Goal: Information Seeking & Learning: Learn about a topic

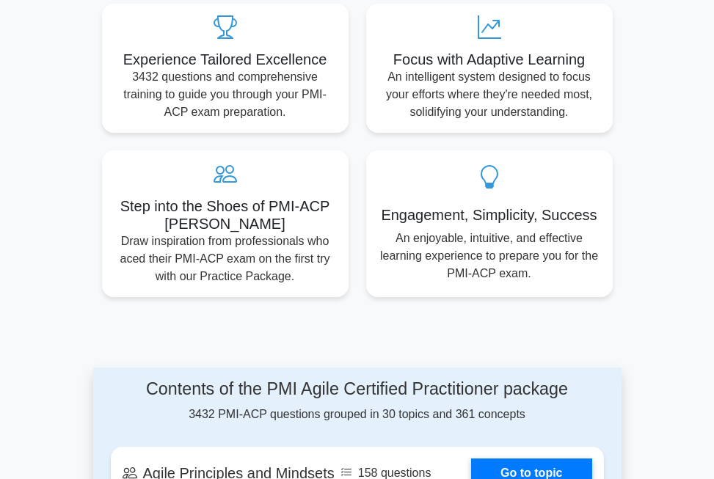
scroll to position [881, 0]
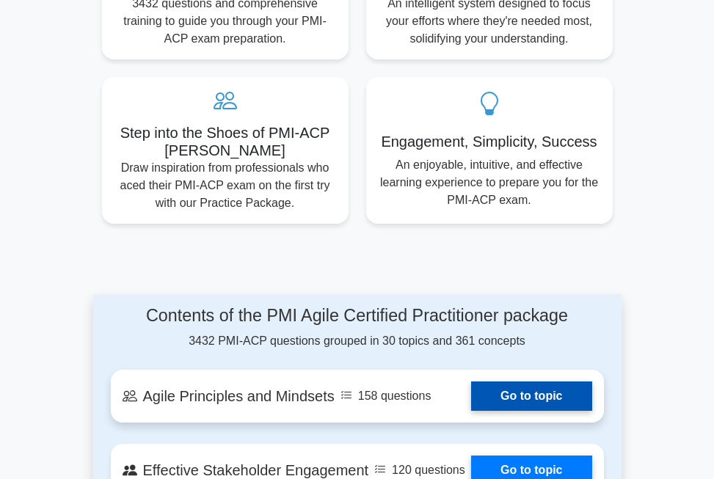
click at [505, 401] on link "Go to topic" at bounding box center [531, 396] width 120 height 29
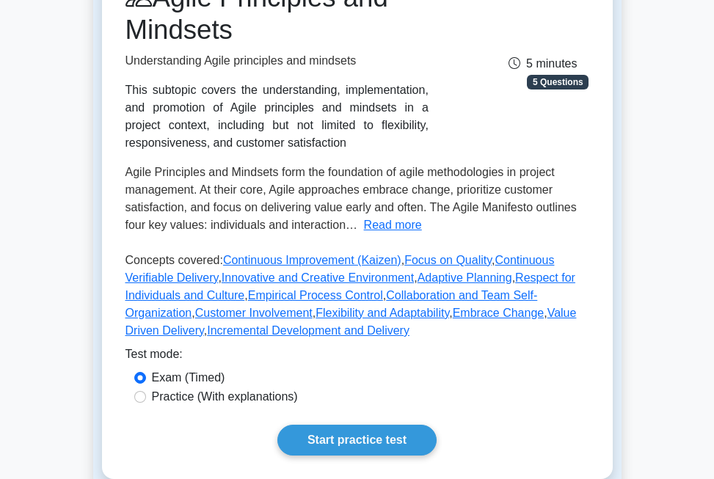
scroll to position [294, 0]
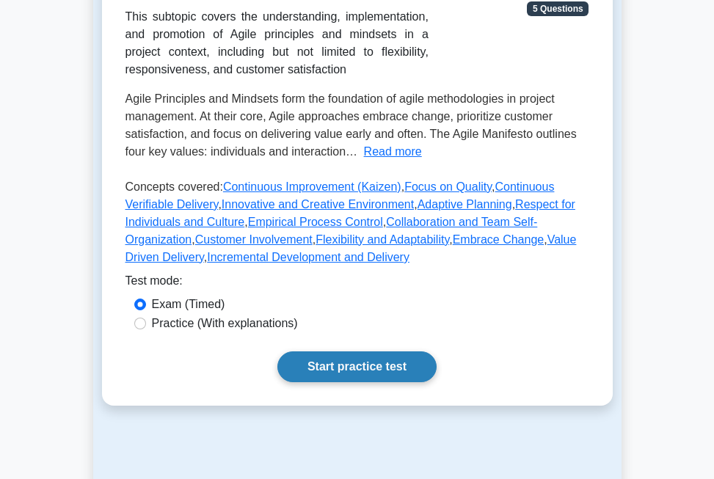
click at [363, 361] on link "Start practice test" at bounding box center [356, 367] width 159 height 31
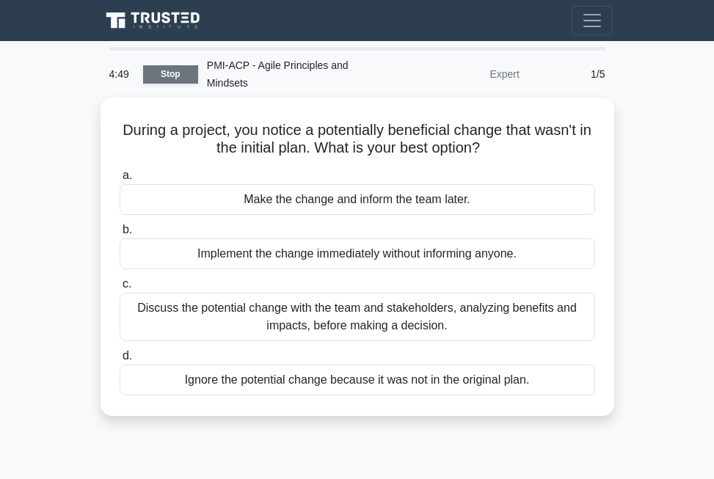
click at [170, 65] on link "Stop" at bounding box center [170, 74] width 55 height 18
